Goal: Check status

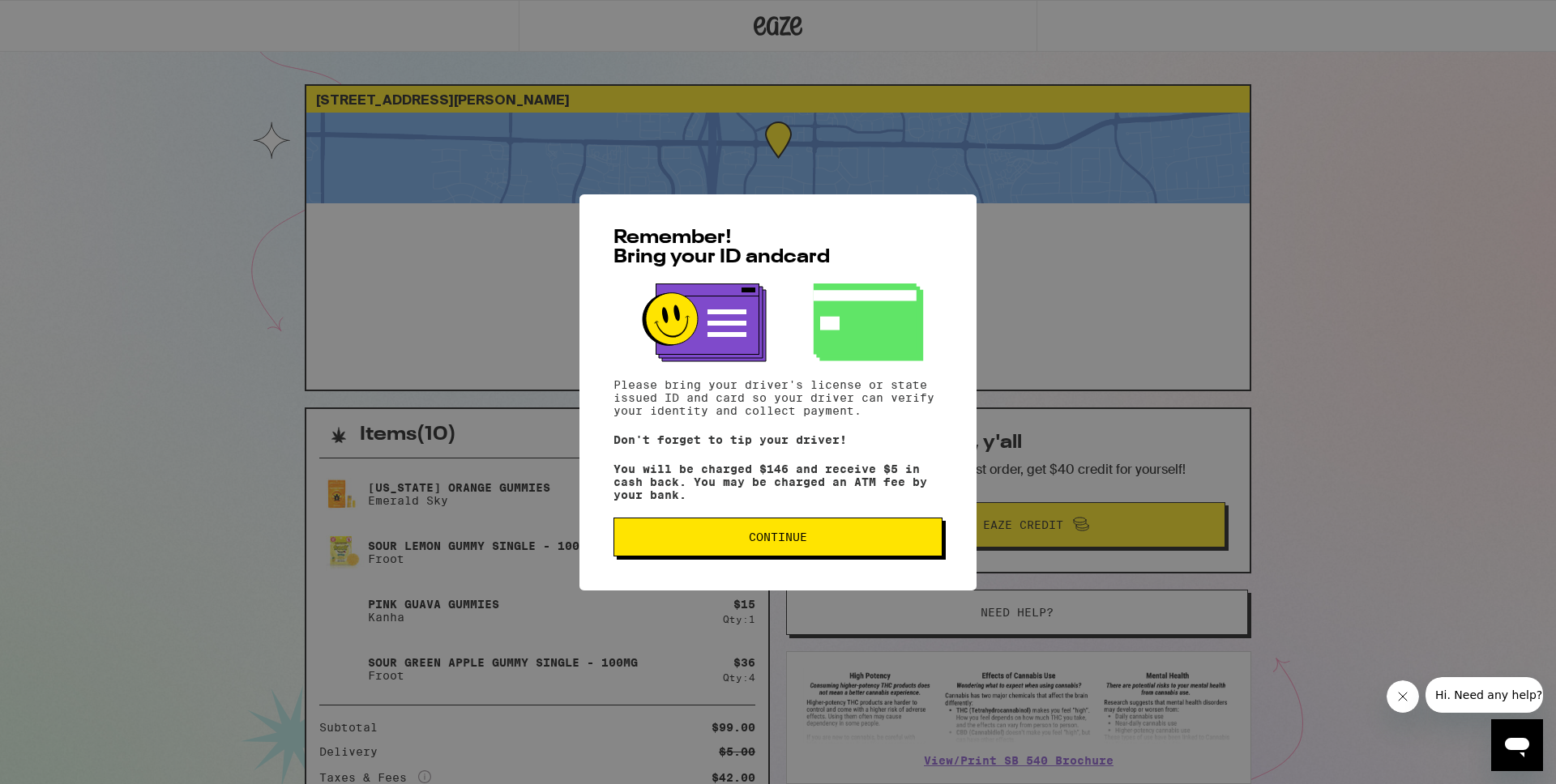
click at [724, 572] on div "Remember! Bring your ID and card Please bring your driver's license or state is…" at bounding box center [778, 392] width 397 height 396
click at [730, 538] on span "Continue" at bounding box center [778, 537] width 301 height 12
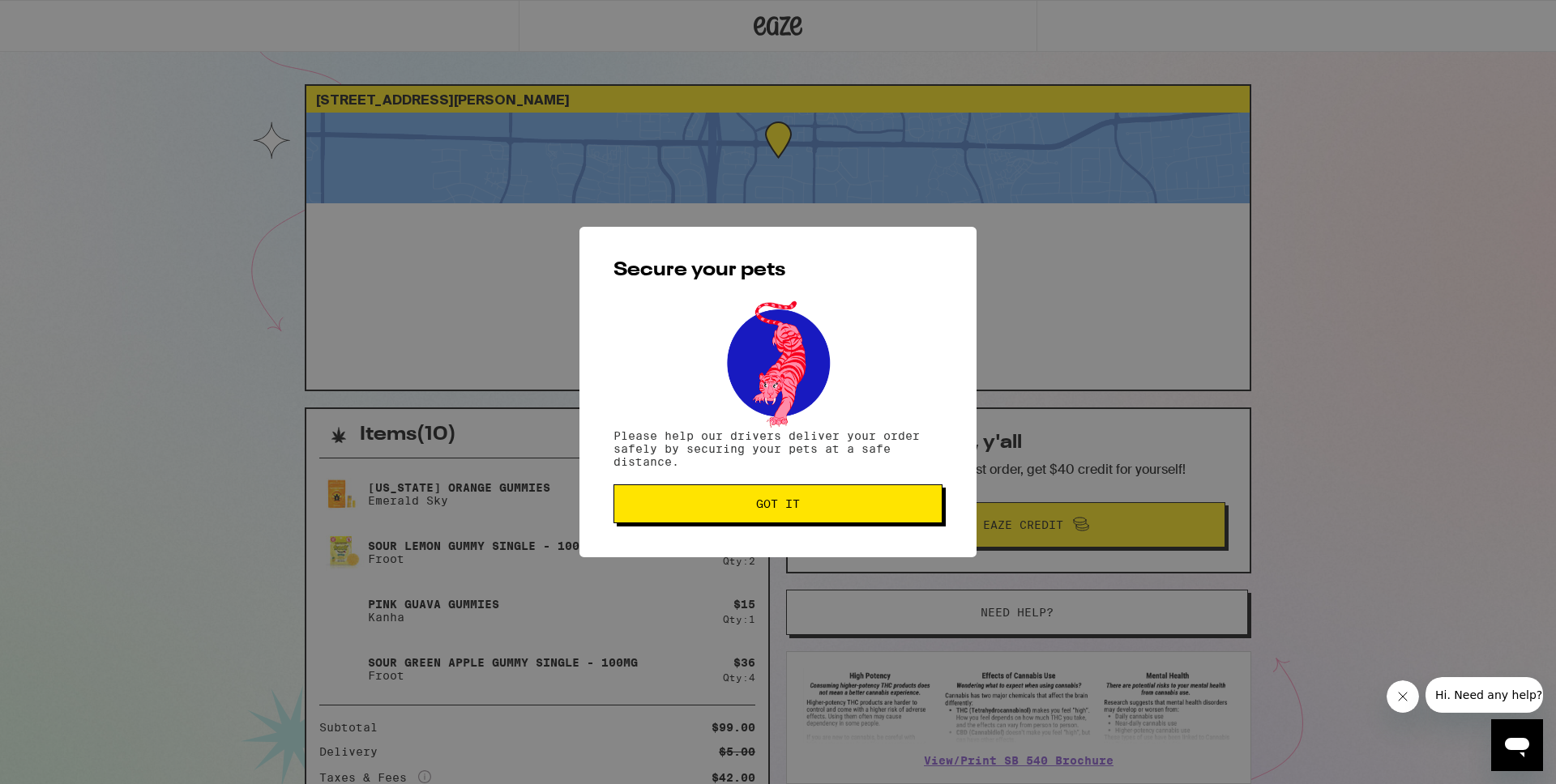
click at [732, 509] on span "Got it" at bounding box center [778, 504] width 301 height 12
